Goal: Information Seeking & Learning: Learn about a topic

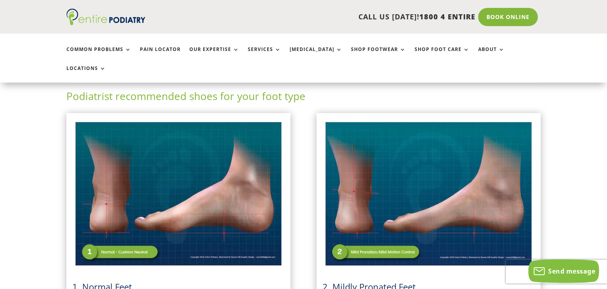
scroll to position [283, 0]
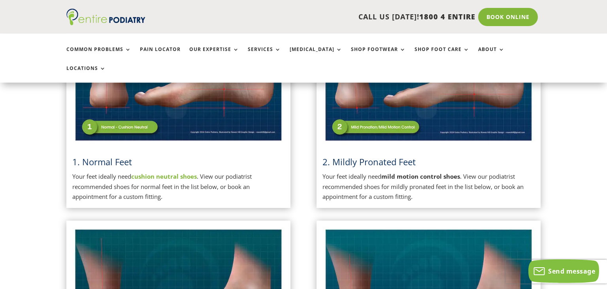
click at [369, 110] on img at bounding box center [428, 69] width 212 height 150
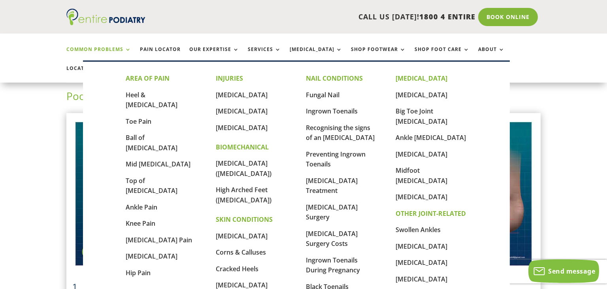
click at [125, 51] on link "Common Problems" at bounding box center [98, 55] width 65 height 17
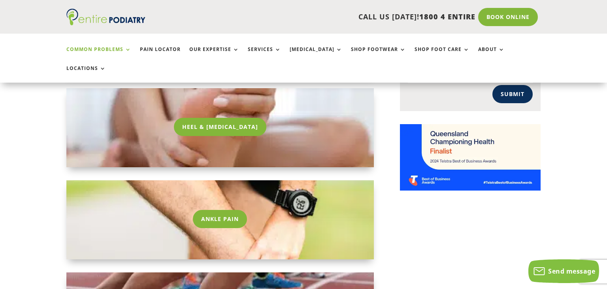
scroll to position [709, 0]
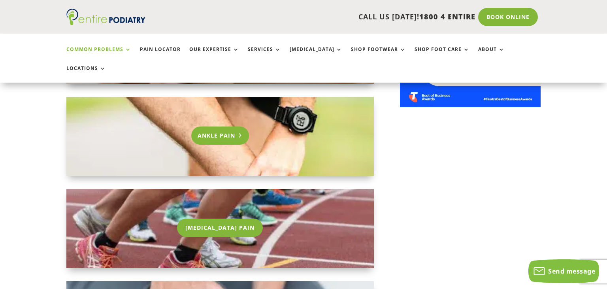
click at [217, 126] on link "Ankle Pain" at bounding box center [220, 135] width 58 height 18
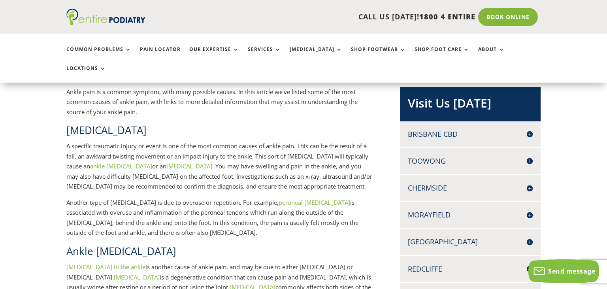
scroll to position [125, 0]
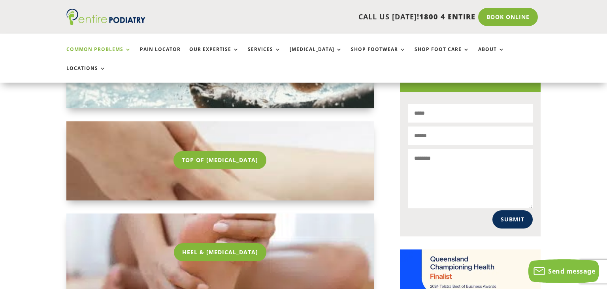
scroll to position [500, 0]
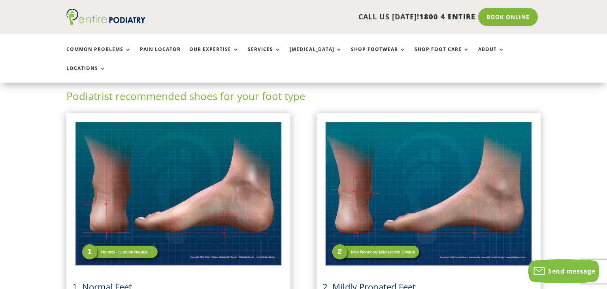
scroll to position [241, 0]
